Goal: Use online tool/utility: Use online tool/utility

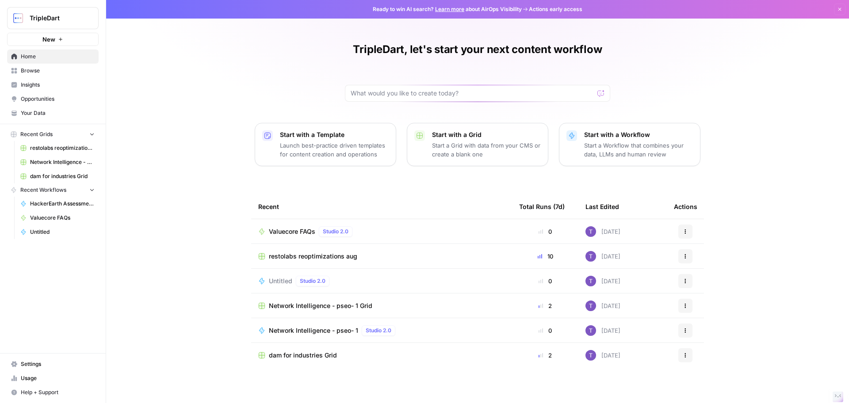
click at [289, 230] on span "Valuecore FAQs" at bounding box center [292, 231] width 46 height 9
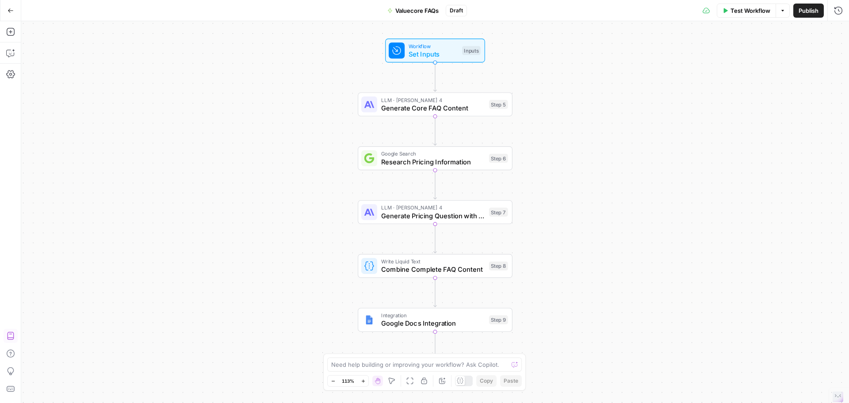
click at [738, 11] on span "Test Workflow" at bounding box center [751, 10] width 40 height 9
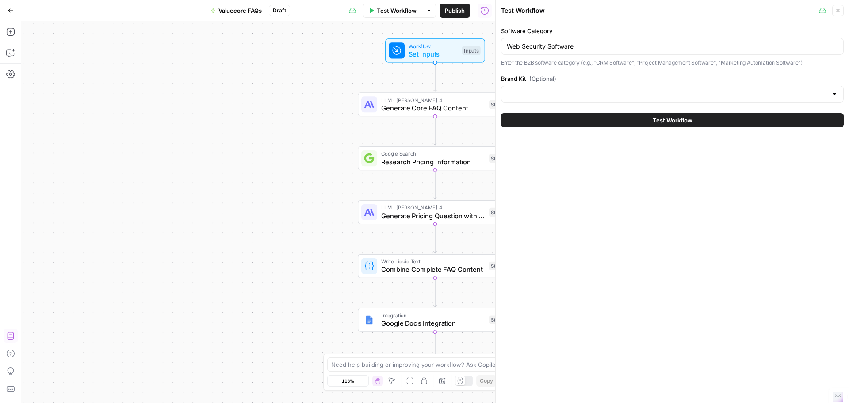
type input "ValueCore"
click at [568, 51] on div "Web Security Software" at bounding box center [672, 46] width 343 height 17
click at [547, 44] on input "Web Security Software" at bounding box center [672, 46] width 331 height 9
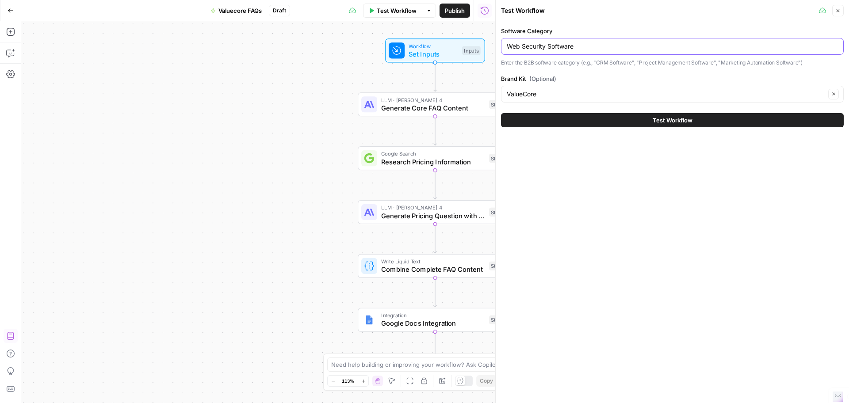
click at [547, 44] on input "Web Security Software" at bounding box center [672, 46] width 331 height 9
paste input "Security Compliance"
type input "Security Compliance Software"
click at [610, 121] on button "Test Workflow" at bounding box center [672, 120] width 343 height 14
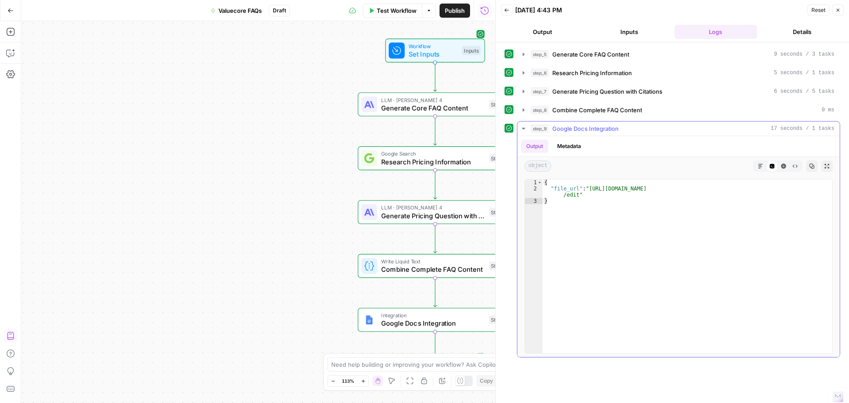
type textarea "**********"
drag, startPoint x: 583, startPoint y: 198, endPoint x: 577, endPoint y: 195, distance: 6.3
click at [577, 195] on div "{ "file_url" : "[URL][DOMAIN_NAME] /edit" }" at bounding box center [688, 273] width 290 height 186
click at [381, 9] on span "Test Workflow" at bounding box center [397, 10] width 40 height 9
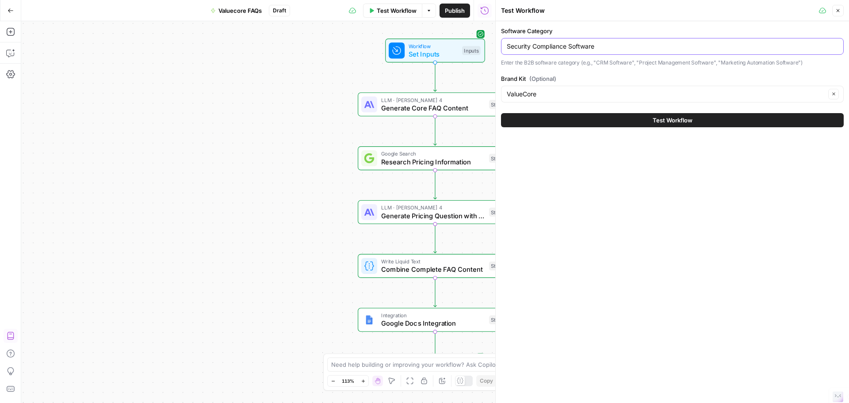
click at [538, 48] on input "Security Compliance Software" at bounding box center [672, 46] width 331 height 9
paste input "Communication Platform As A Service (CPaaS) Platforms"
type input "Communication Platform As A Service (CPaaS) Platforms"
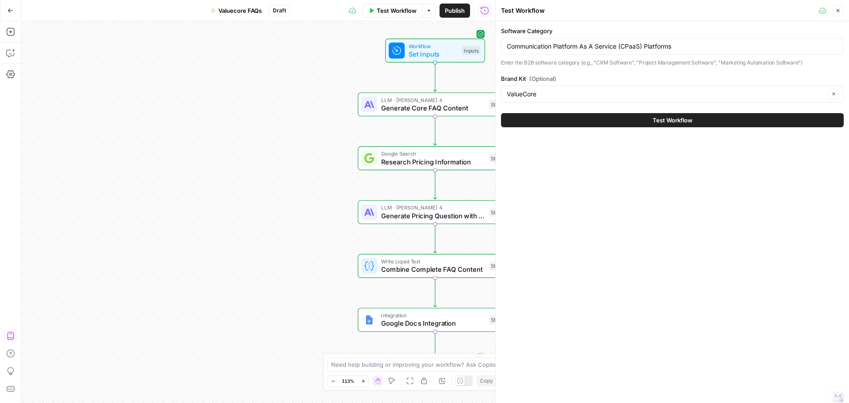
click at [604, 115] on button "Test Workflow" at bounding box center [672, 120] width 343 height 14
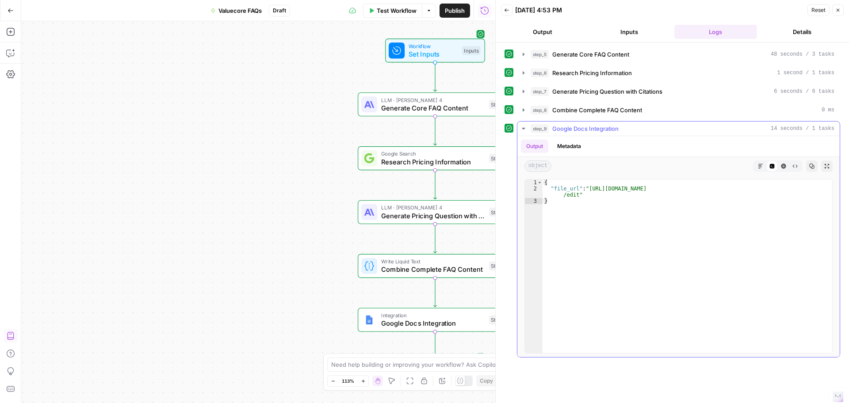
type textarea "**********"
drag, startPoint x: 590, startPoint y: 190, endPoint x: 577, endPoint y: 196, distance: 14.5
click at [577, 196] on div "{ "file_url" : "[URL][DOMAIN_NAME] /edit" }" at bounding box center [688, 273] width 290 height 186
click at [386, 12] on span "Test Workflow" at bounding box center [397, 10] width 40 height 9
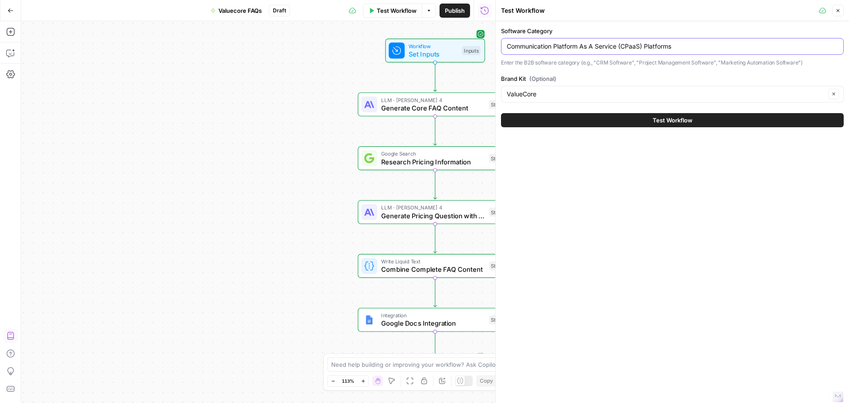
click at [579, 42] on input "Communication Platform As A Service (CPaaS) Platforms" at bounding box center [672, 46] width 331 height 9
paste input "Fitness Software"
type input "Fitness Software"
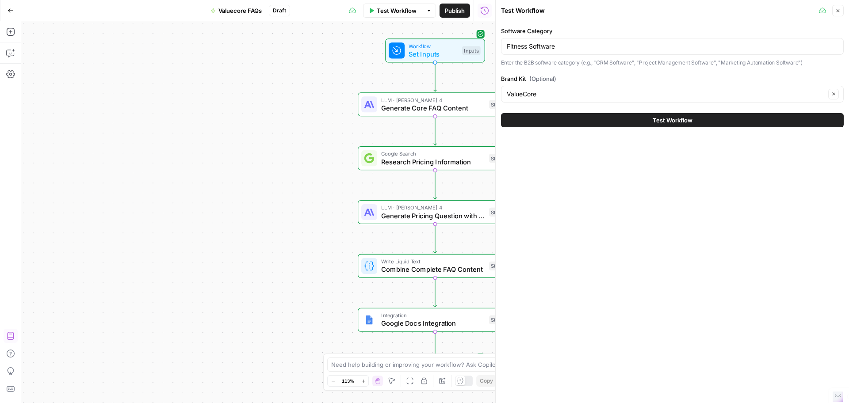
click at [610, 123] on button "Test Workflow" at bounding box center [672, 120] width 343 height 14
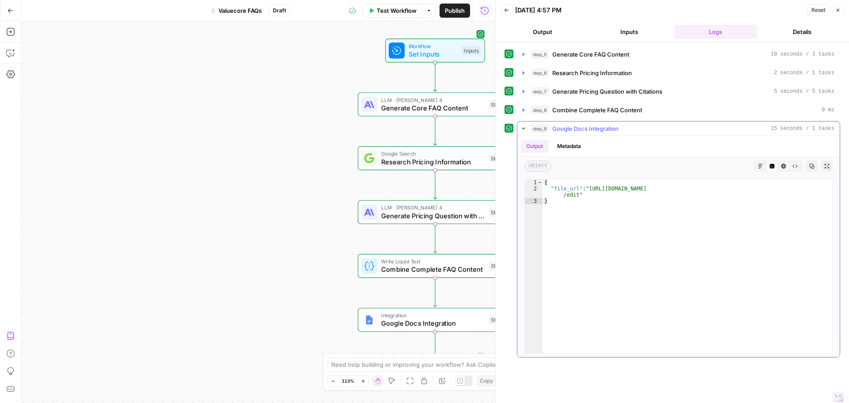
type textarea "**********"
drag, startPoint x: 589, startPoint y: 191, endPoint x: 577, endPoint y: 194, distance: 11.9
click at [577, 194] on div "{ "file_url" : "[URL][DOMAIN_NAME] /edit" }" at bounding box center [688, 273] width 290 height 186
click at [391, 12] on span "Test Workflow" at bounding box center [397, 10] width 40 height 9
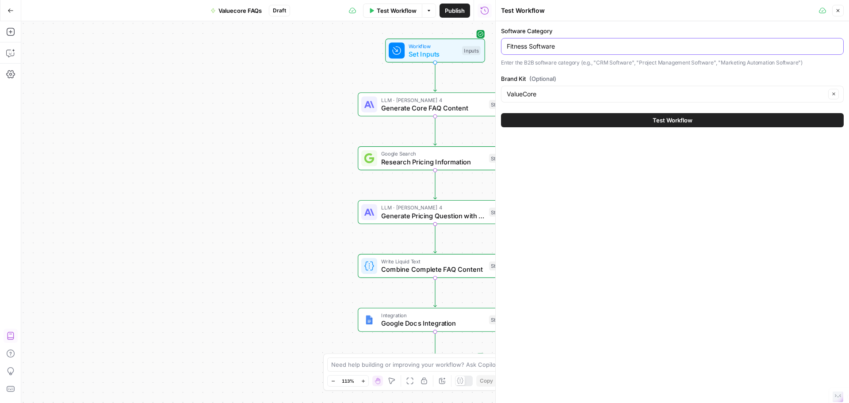
click at [551, 44] on input "Fitness Software" at bounding box center [672, 46] width 331 height 9
paste input "Web Hosting Providers"
type input "Web Hosting Providers"
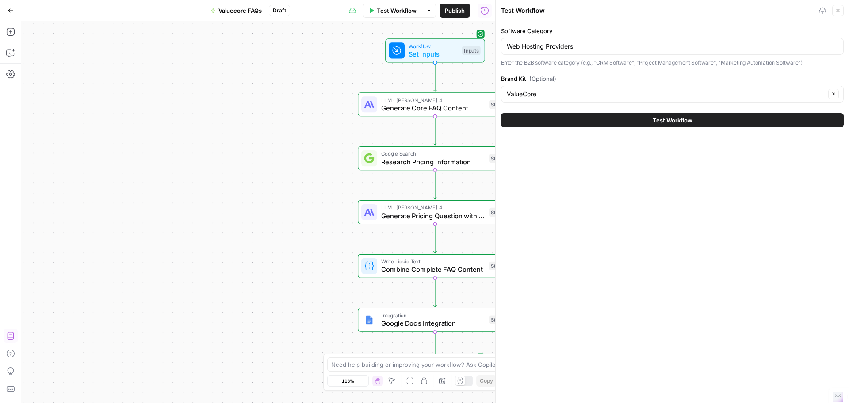
click at [589, 115] on button "Test Workflow" at bounding box center [672, 120] width 343 height 14
click at [685, 121] on span "Test Workflow" at bounding box center [673, 120] width 40 height 9
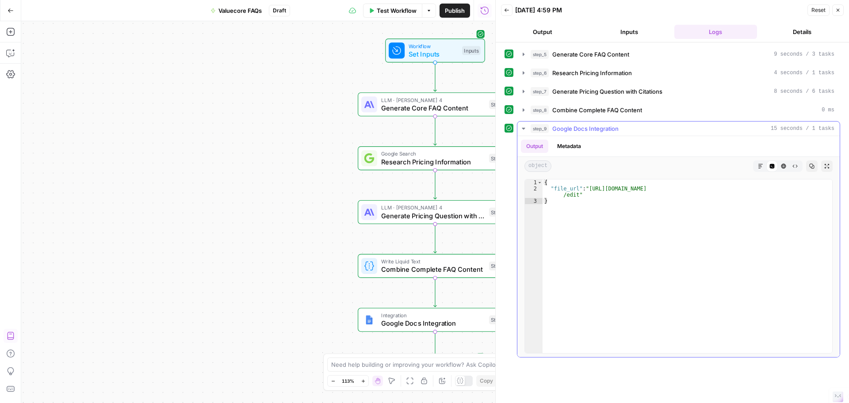
type textarea "**********"
drag, startPoint x: 588, startPoint y: 189, endPoint x: 578, endPoint y: 195, distance: 12.3
click at [578, 195] on div "{ "file_url" : "[URL][DOMAIN_NAME] /edit" }" at bounding box center [688, 273] width 290 height 186
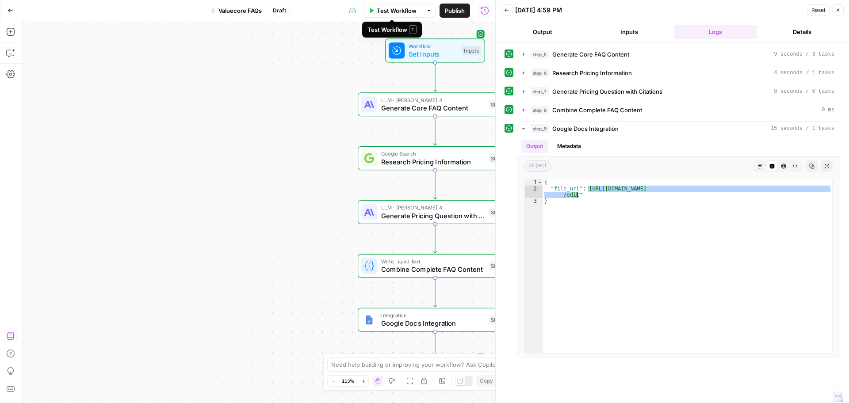
click at [377, 7] on span "Test Workflow" at bounding box center [397, 10] width 40 height 9
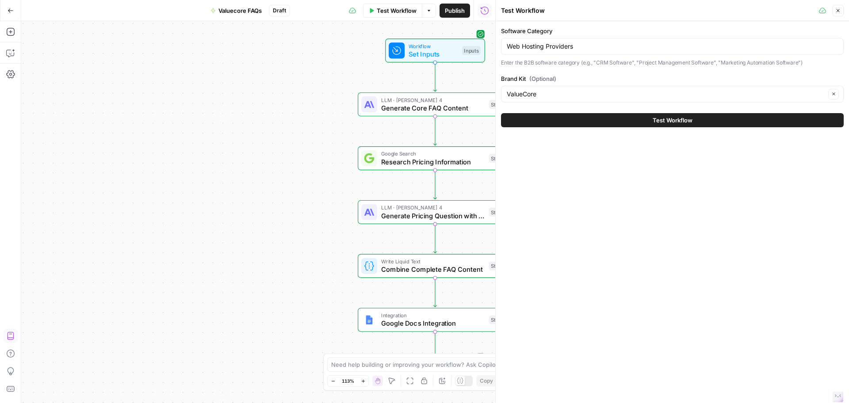
click at [570, 51] on div "Web Hosting Providers" at bounding box center [672, 46] width 343 height 17
click at [545, 45] on input "Web Hosting Providers" at bounding box center [672, 46] width 331 height 9
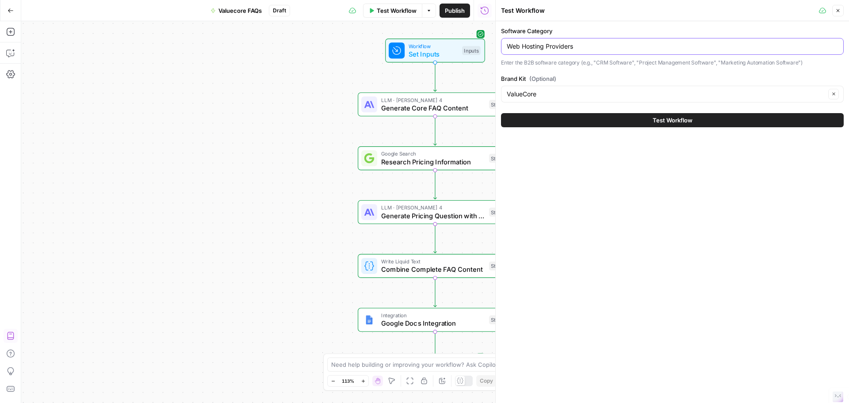
click at [545, 45] on input "Web Hosting Providers" at bounding box center [672, 46] width 331 height 9
paste input "Help Desk Software"
type input "Help Desk Software"
click at [609, 129] on div "Test Workflow" at bounding box center [672, 120] width 343 height 25
click at [608, 124] on button "Test Workflow" at bounding box center [672, 120] width 343 height 14
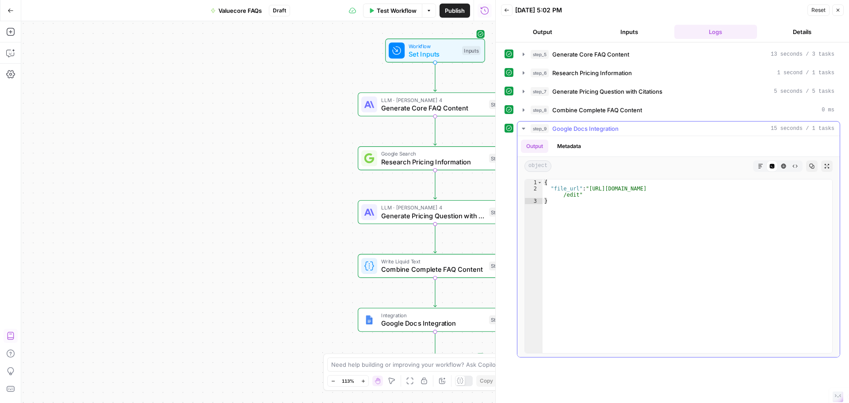
type textarea "**********"
drag, startPoint x: 589, startPoint y: 188, endPoint x: 578, endPoint y: 194, distance: 12.7
click at [578, 194] on div "{ "file_url" : "[URL][DOMAIN_NAME] /edit" }" at bounding box center [688, 273] width 290 height 186
